Goal: Task Accomplishment & Management: Use online tool/utility

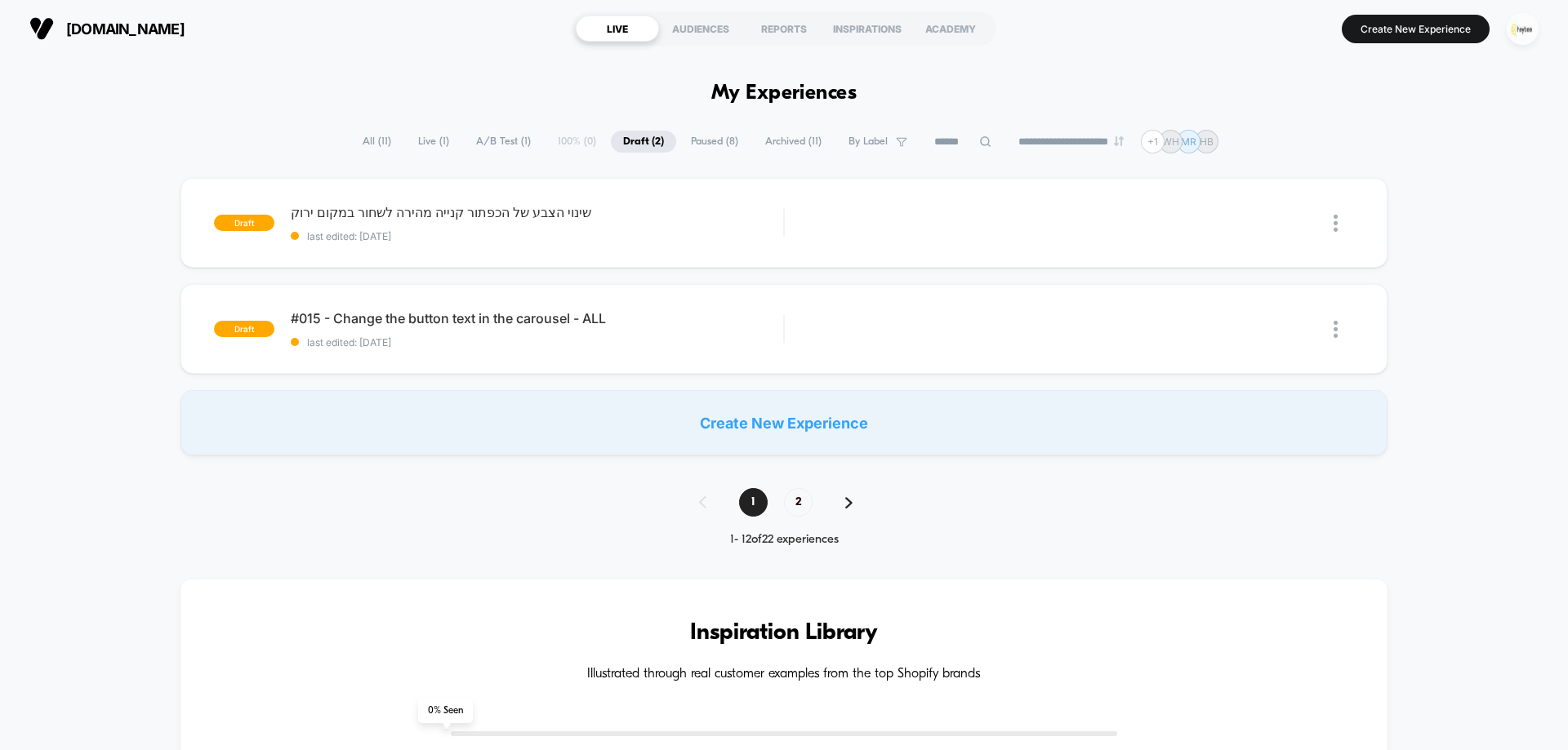
drag, startPoint x: 1538, startPoint y: 25, endPoint x: 1528, endPoint y: 29, distance: 10.8
click at [1536, 25] on button "button" at bounding box center [1523, 29] width 42 height 33
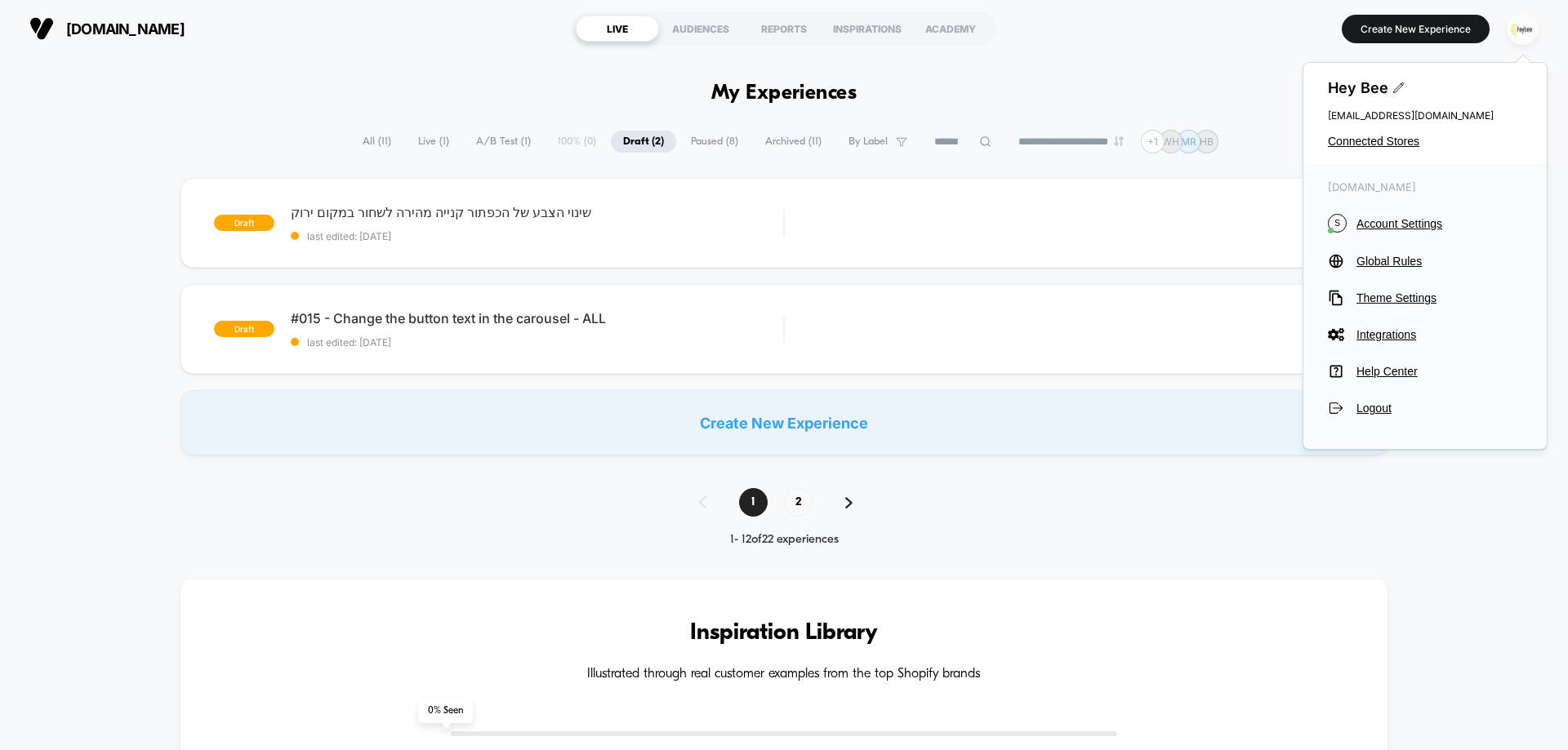
click at [1526, 29] on img "button" at bounding box center [1522, 29] width 32 height 32
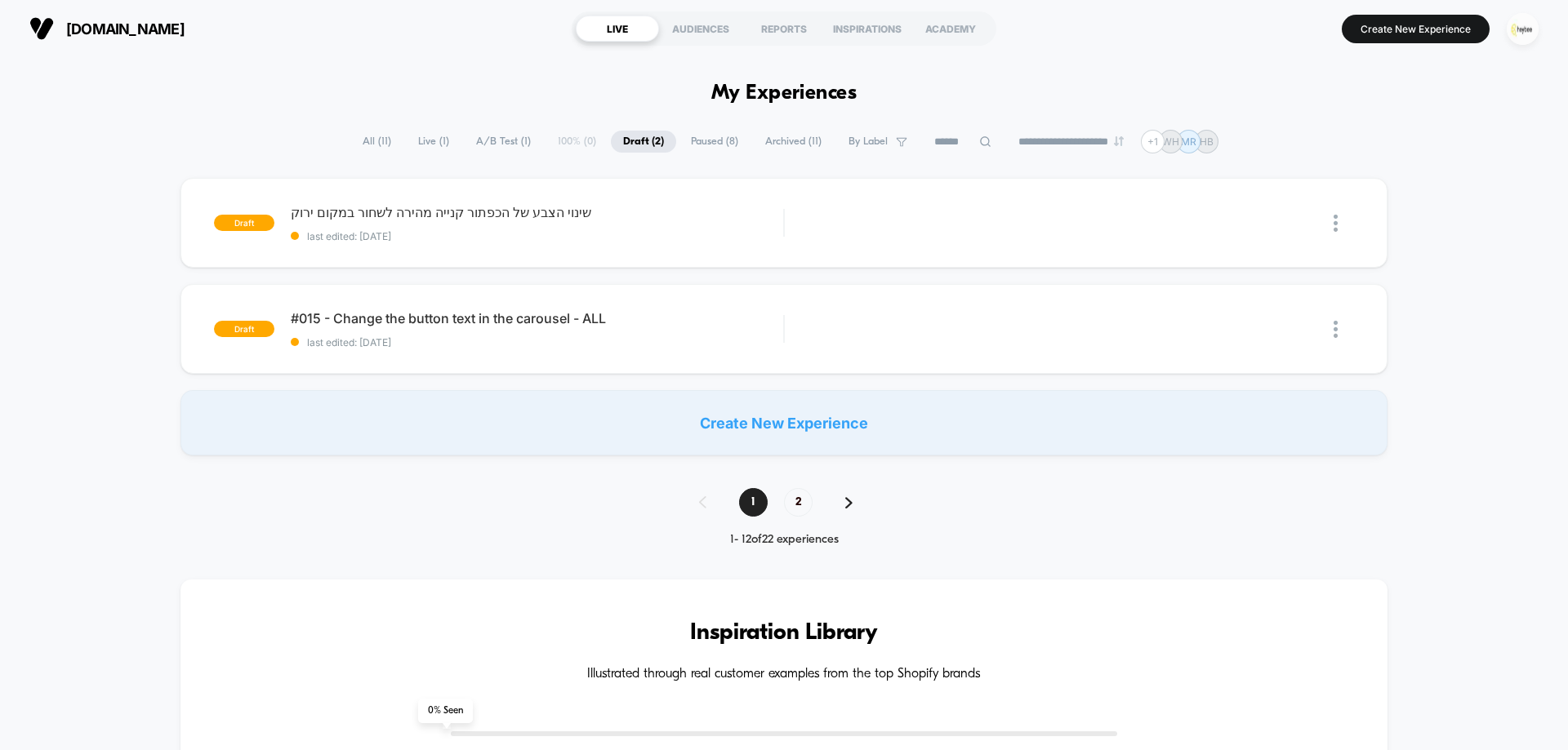
click at [1521, 15] on img "button" at bounding box center [1522, 29] width 32 height 32
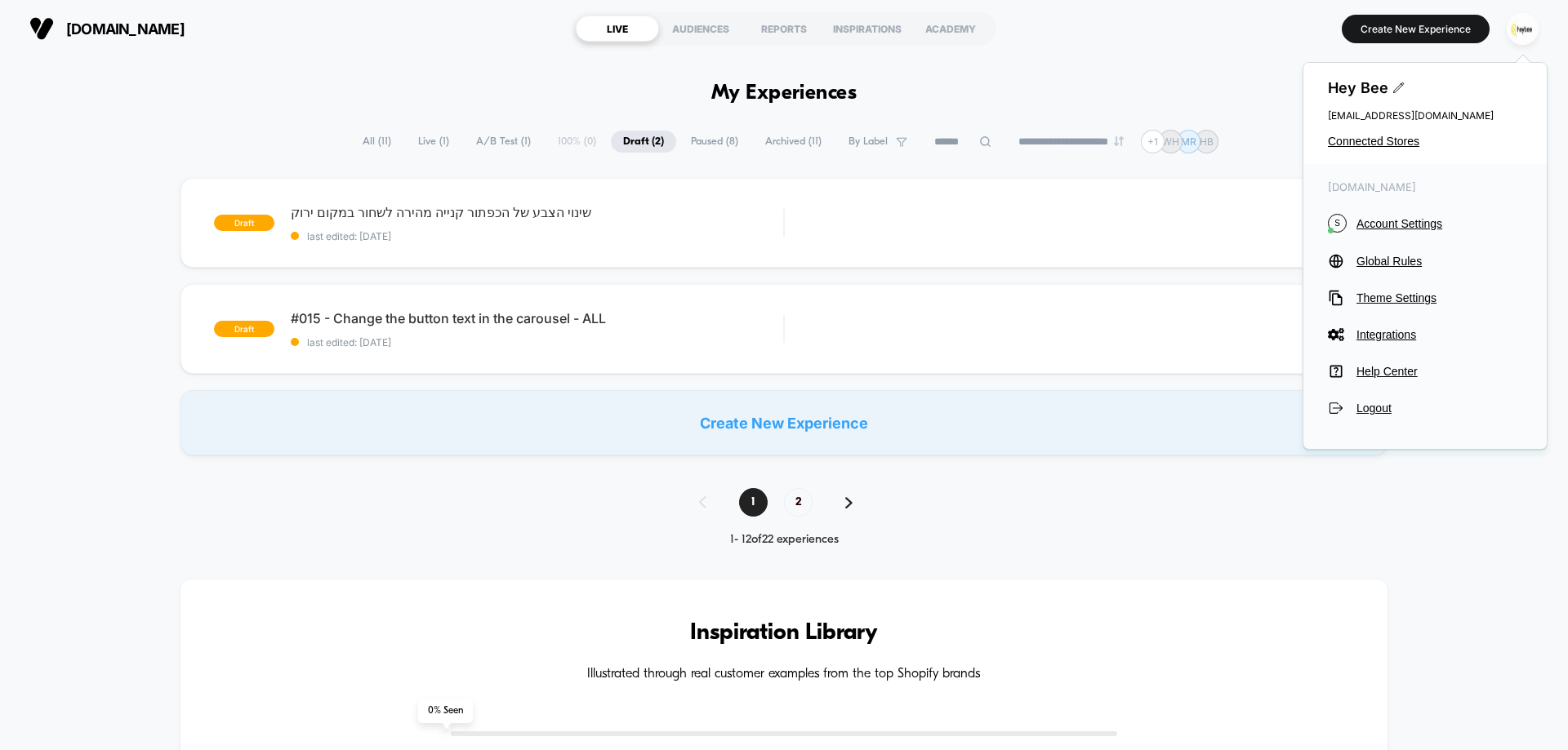
drag, startPoint x: 1363, startPoint y: 144, endPoint x: 1200, endPoint y: 160, distance: 163.8
click at [1359, 143] on span "Connected Stores" at bounding box center [1425, 141] width 194 height 13
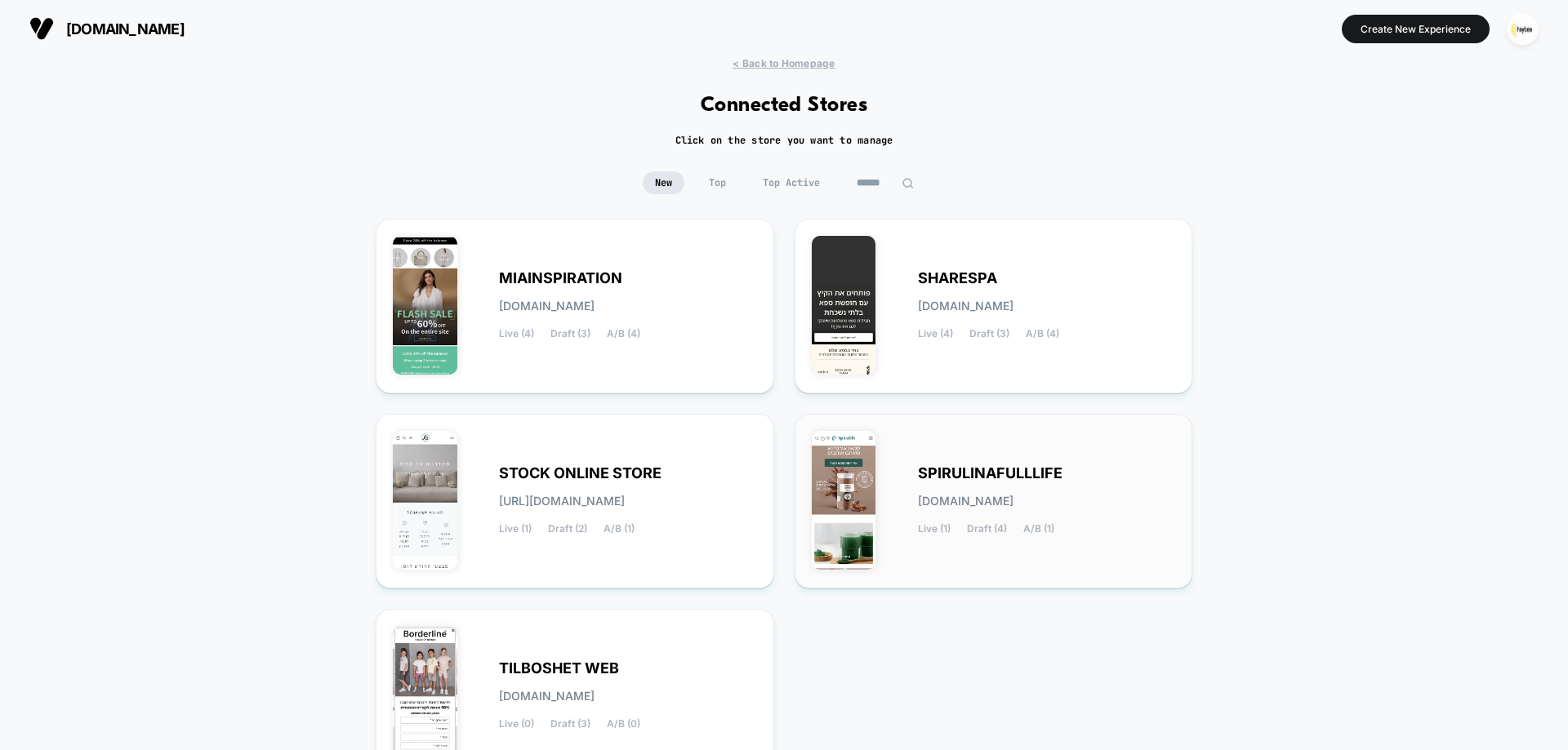
click at [930, 478] on span "SPIRULINAFULLLIFE" at bounding box center [990, 474] width 144 height 11
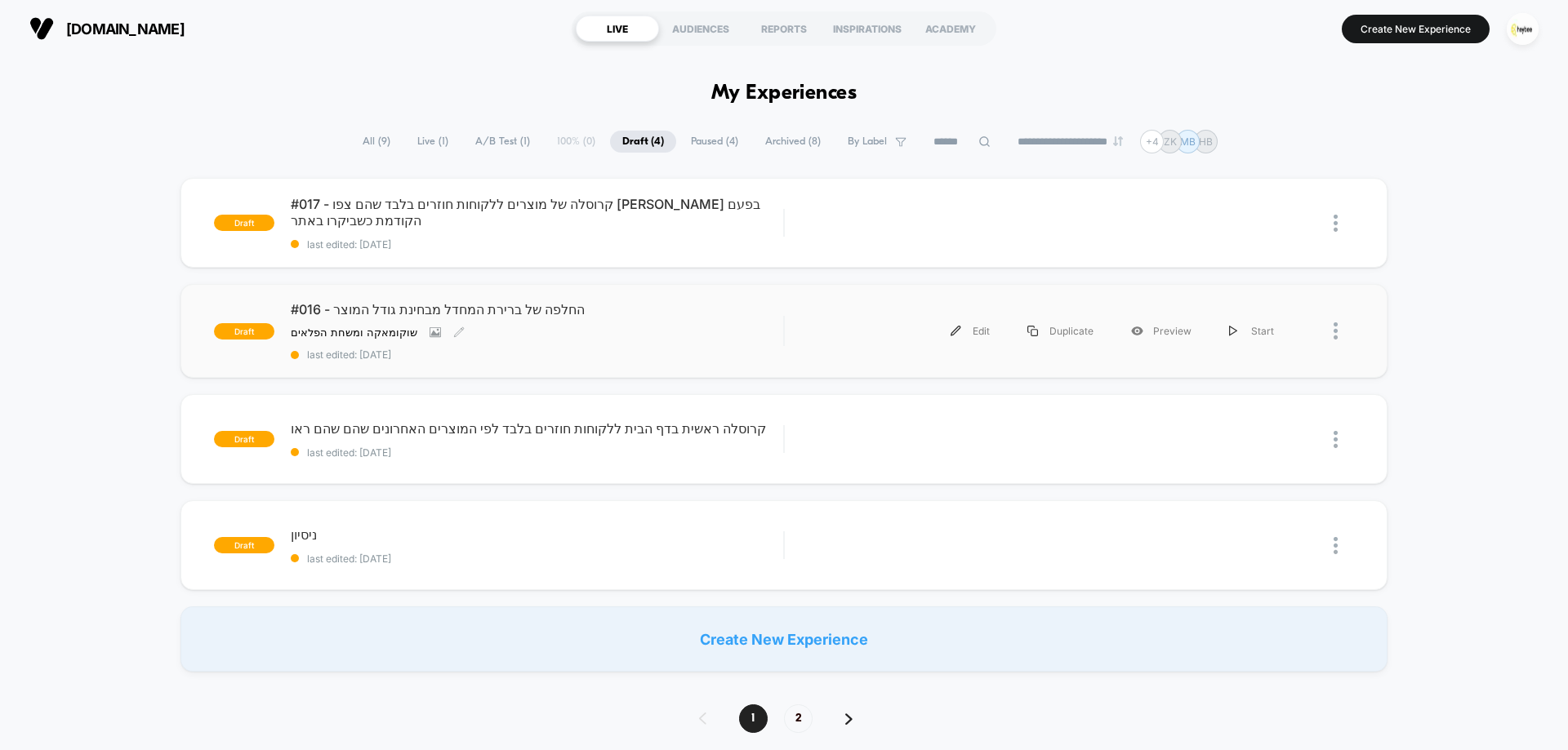
click at [532, 317] on div "#016 - החלפה של ברירת המחדל מבחינת גודל המוצר שוקומאקה ומשחת הפלאים Click to vi…" at bounding box center [536, 331] width 492 height 59
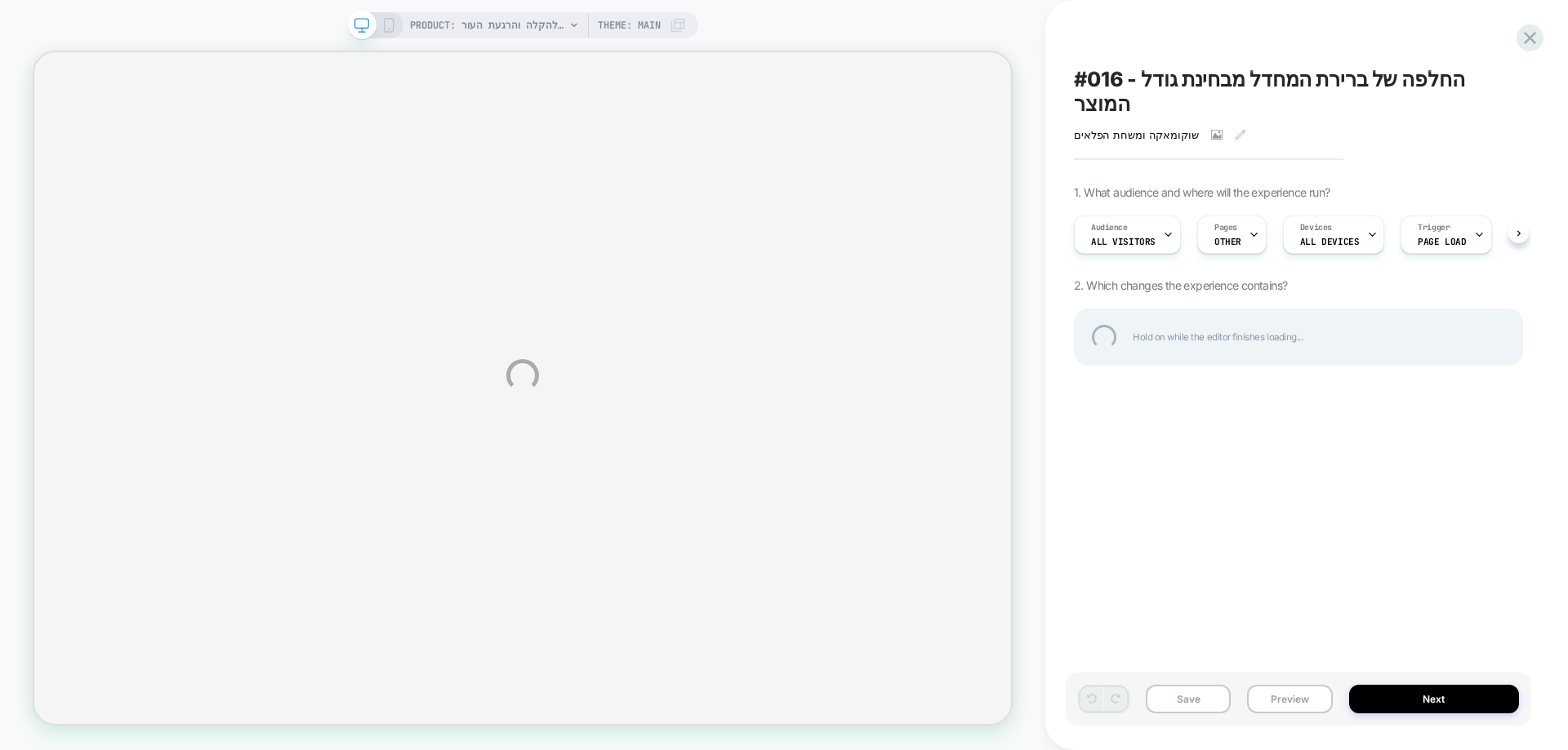
click at [388, 23] on div "PRODUCT: משחת הפלאים | להקלה והרגעת העור PRODUCT: משחת הפלאים | להקלה והרגעת הע…" at bounding box center [784, 375] width 1568 height 750
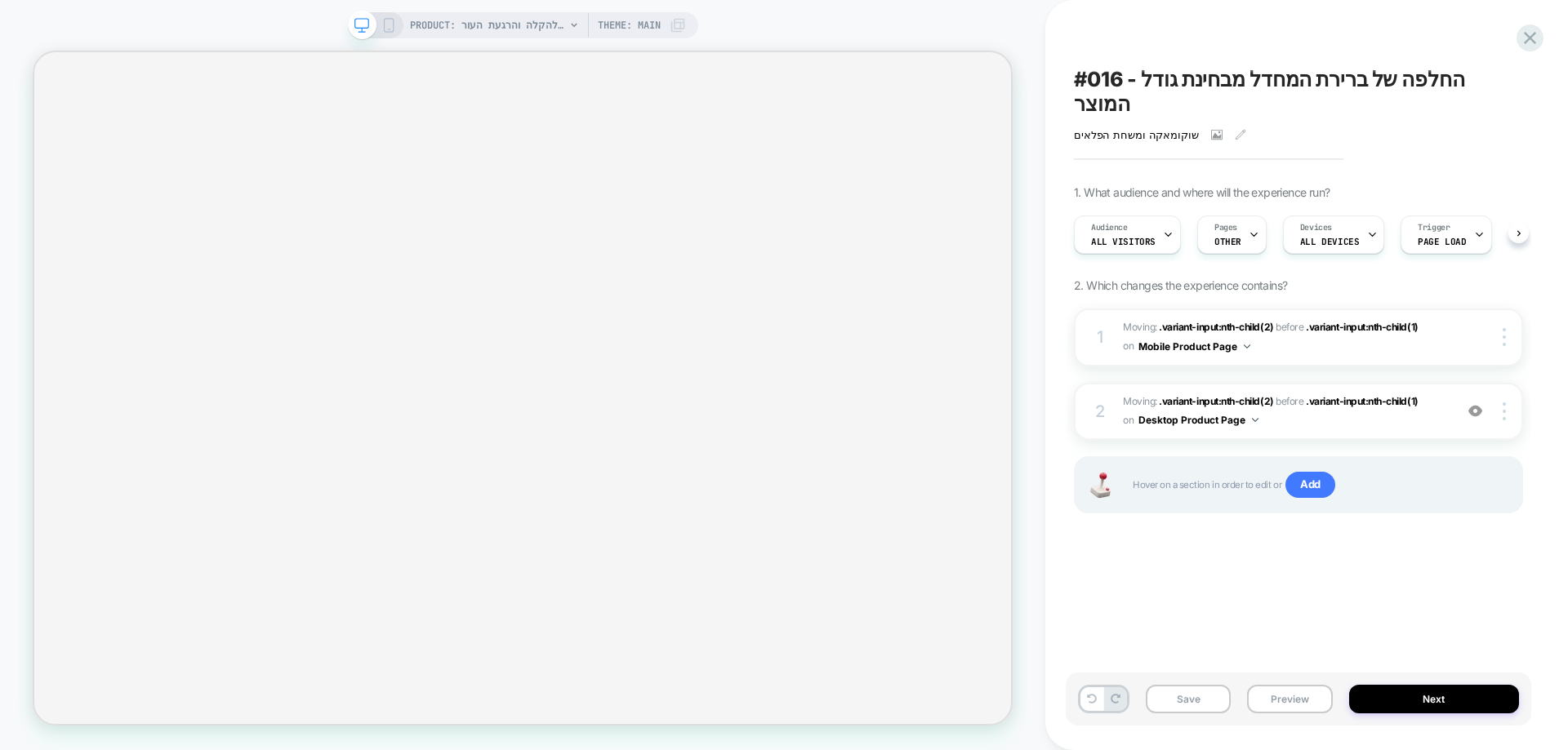
scroll to position [0, 1]
click at [387, 30] on rect at bounding box center [388, 29] width 3 height 1
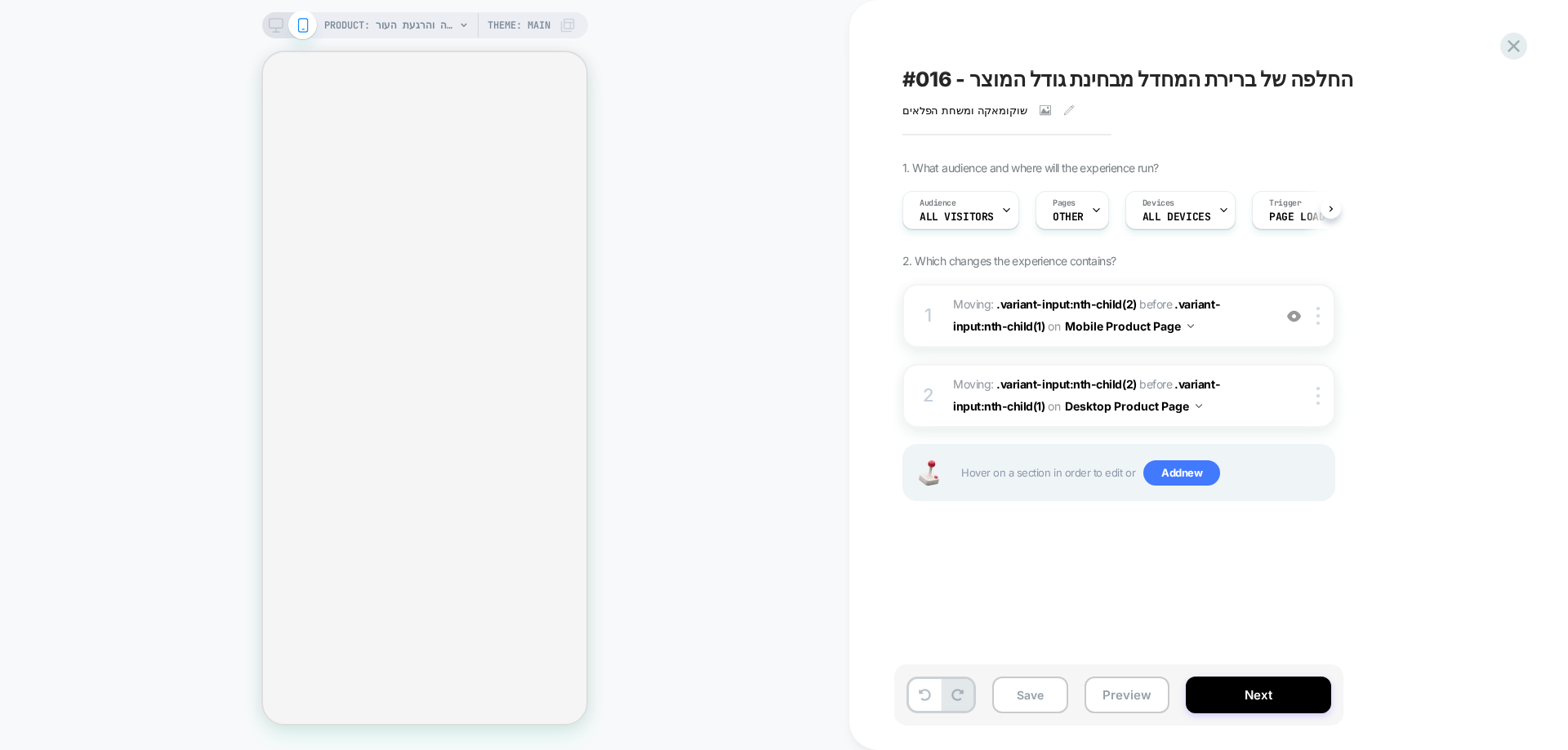
scroll to position [0, 1]
click at [1296, 317] on img at bounding box center [1294, 316] width 14 height 14
click at [1297, 396] on div at bounding box center [1307, 396] width 54 height 18
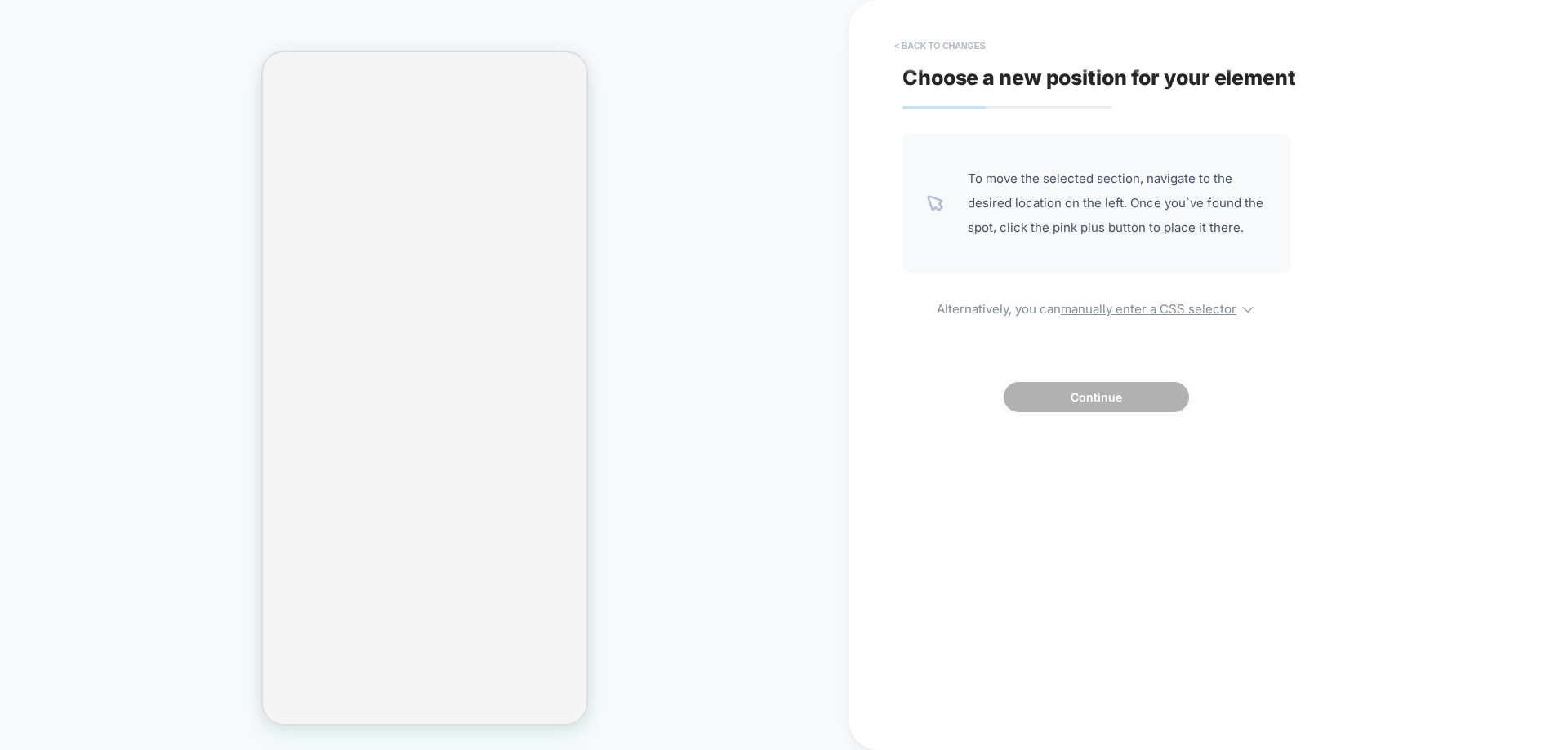
click at [976, 46] on button "< Back to changes" at bounding box center [939, 45] width 108 height 26
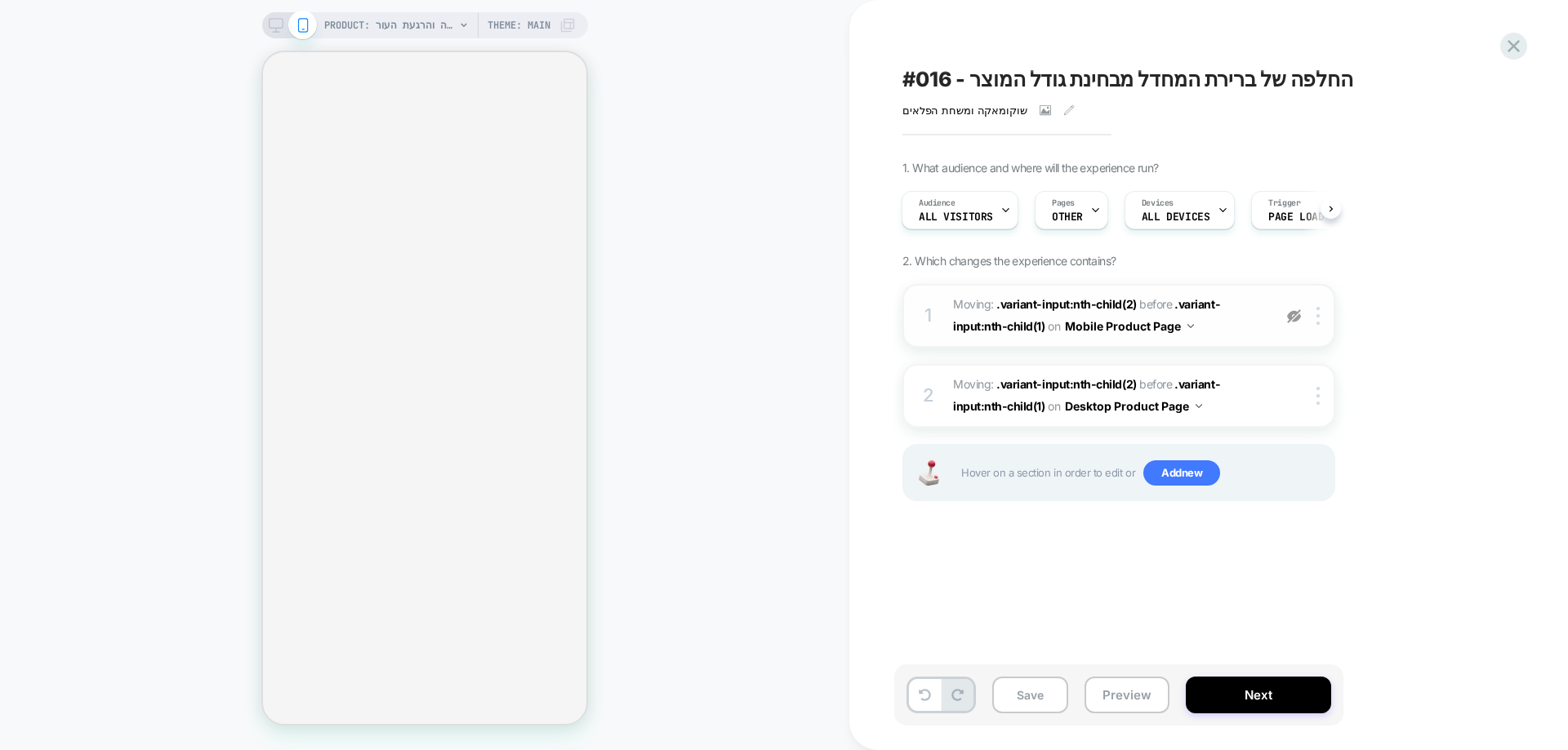
click at [1302, 319] on div at bounding box center [1294, 315] width 27 height 18
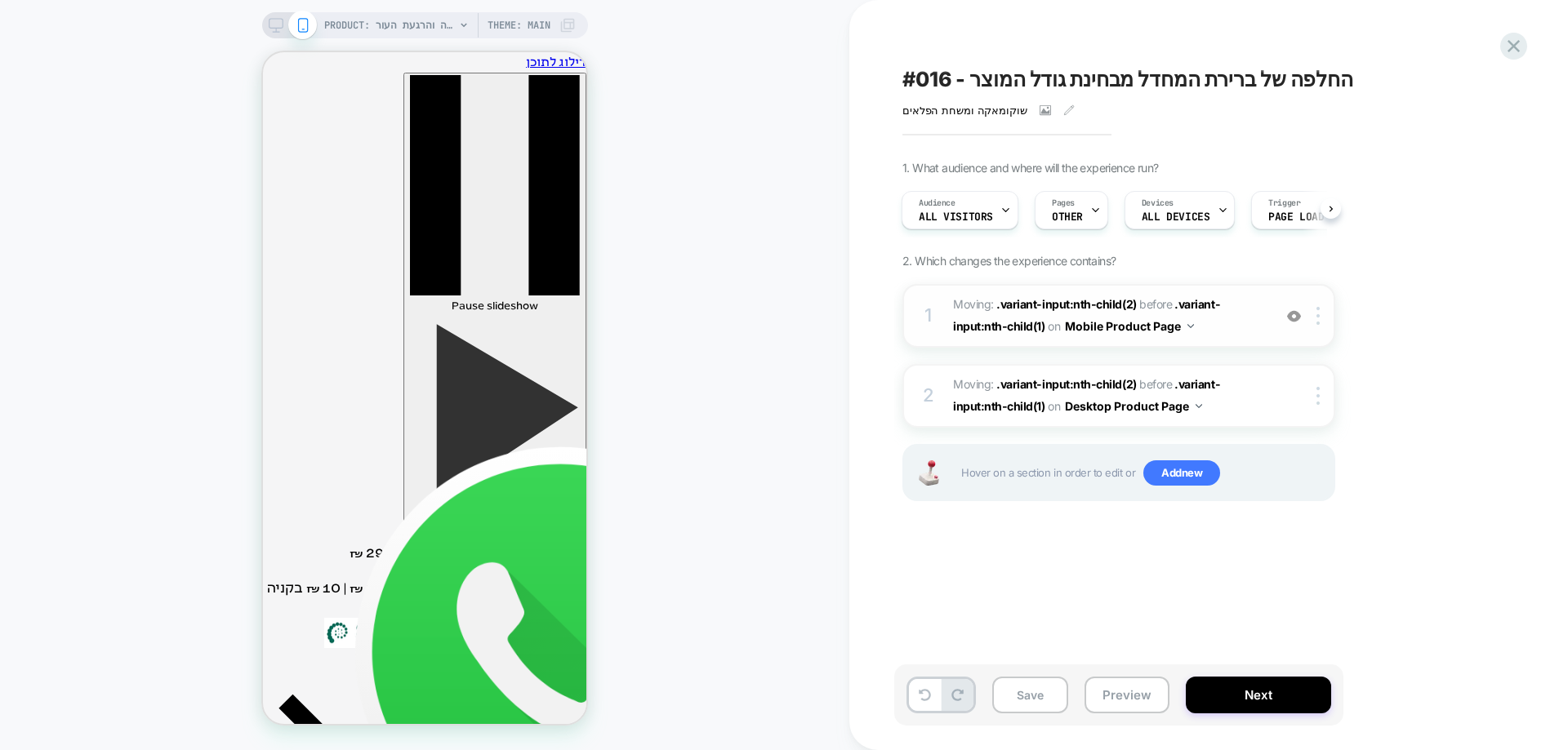
scroll to position [735, 0]
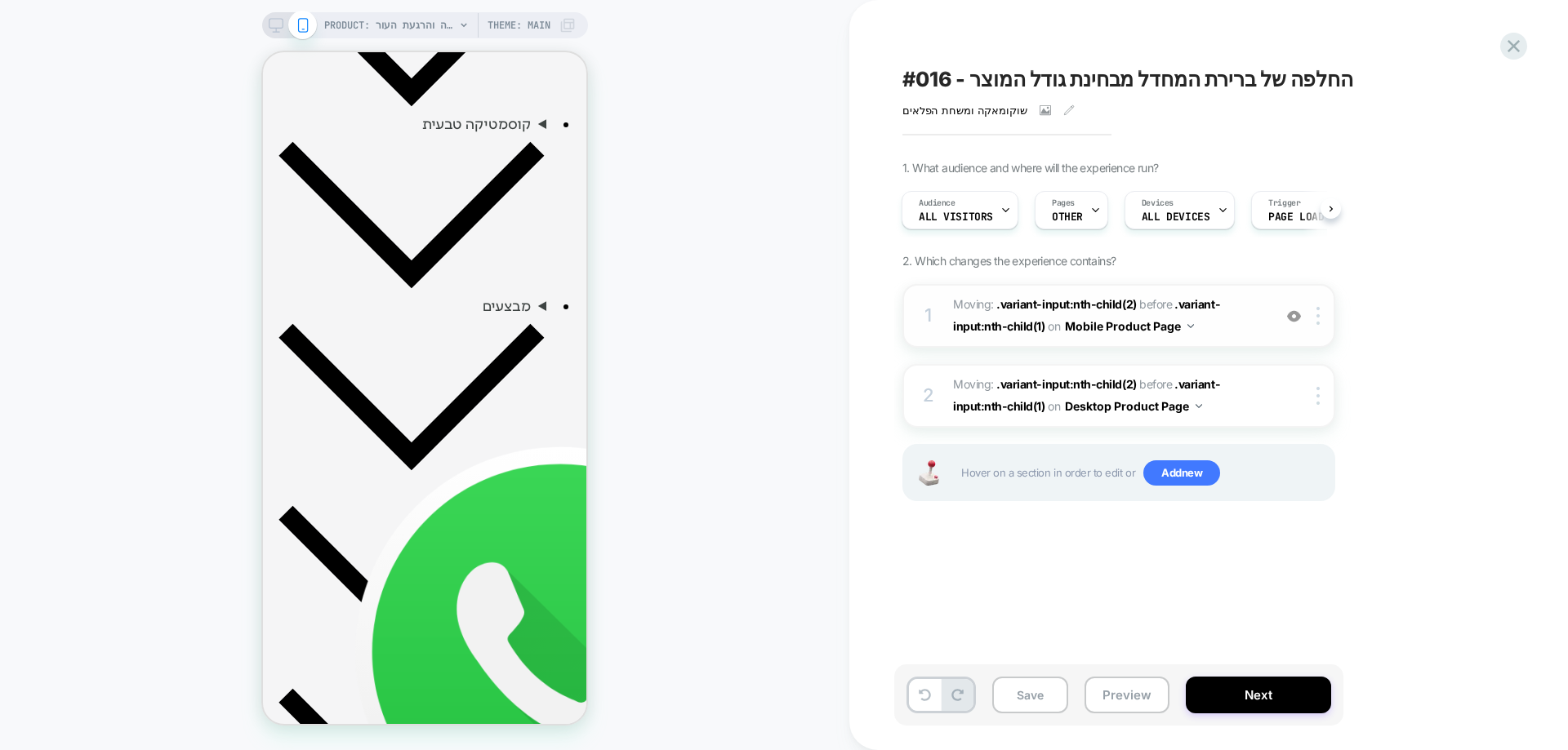
click at [1426, 608] on div "#016 - החלפה של ברירת המחדל מבחינת גודל המוצר שוקומאקה ומשחת הפלאים Click to vi…" at bounding box center [1200, 375] width 612 height 718
drag, startPoint x: 1046, startPoint y: 702, endPoint x: 1048, endPoint y: 565, distance: 137.0
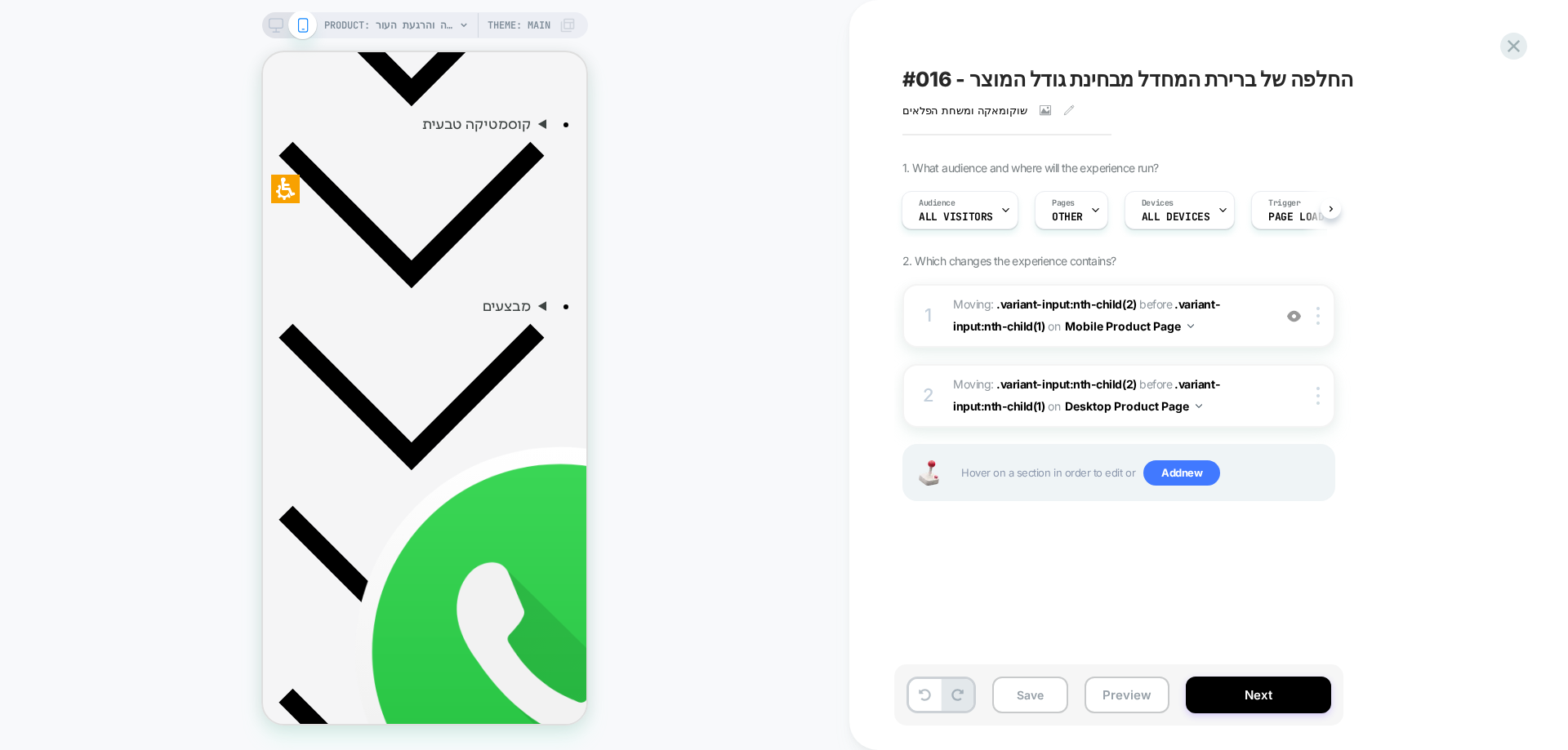
click at [0, 0] on button "Save" at bounding box center [0, 0] width 0 height 0
click at [714, 539] on div "PRODUCT: משחת הפלאים | להקלה והרגעת העור PRODUCT: משחת הפלאים | להקלה והרגעת הע…" at bounding box center [424, 375] width 849 height 718
